Goal: Information Seeking & Learning: Learn about a topic

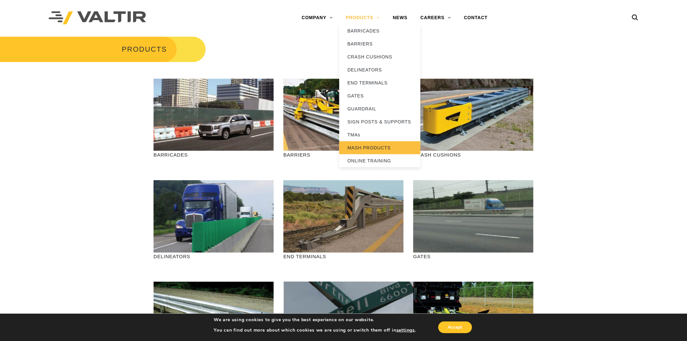
click at [369, 152] on link "MASH PRODUCTS" at bounding box center [379, 147] width 81 height 13
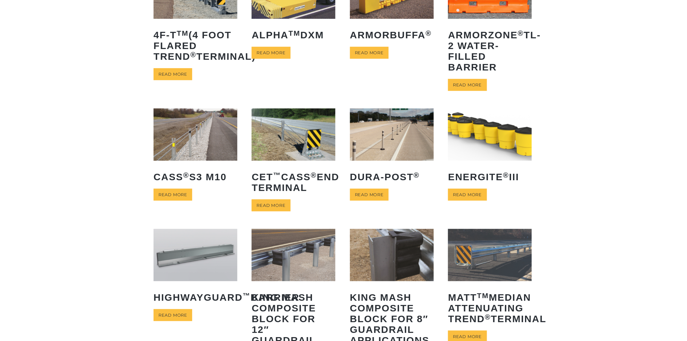
scroll to position [108, 0]
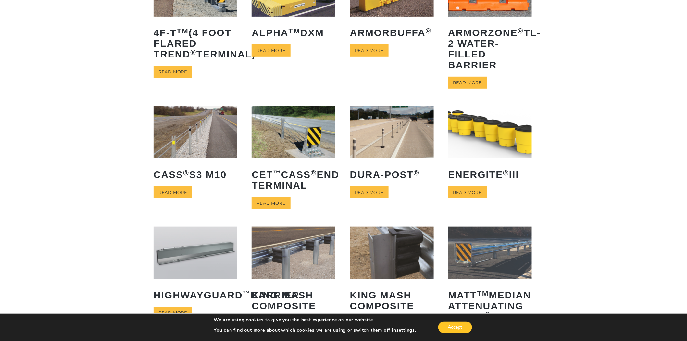
click at [155, 115] on img at bounding box center [196, 132] width 84 height 52
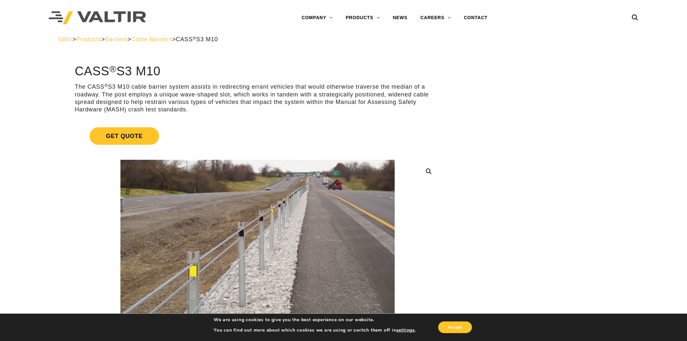
click at [284, 29] on div "Menu COMPANY ABOUT VALTIR OUR HISTORY RENTALS INTERNATIONAL PRODUCTS BARRICADES…" at bounding box center [395, 18] width 360 height 36
drag, startPoint x: 278, startPoint y: 35, endPoint x: 205, endPoint y: 36, distance: 72.7
drag, startPoint x: 243, startPoint y: 39, endPoint x: 223, endPoint y: 35, distance: 20.3
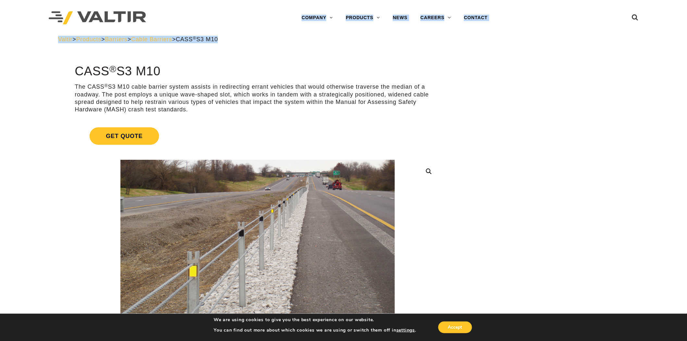
click at [201, 35] on div at bounding box center [132, 18] width 166 height 36
drag, startPoint x: 204, startPoint y: 41, endPoint x: 271, endPoint y: 47, distance: 67.9
click at [271, 47] on div "Valtir > Products > Barriers > Cable Barriers > CASS ® S3 M10" at bounding box center [343, 44] width 581 height 17
copy div "CASS ® S3 M10"
